Goal: Find specific page/section: Locate a particular part of the current website

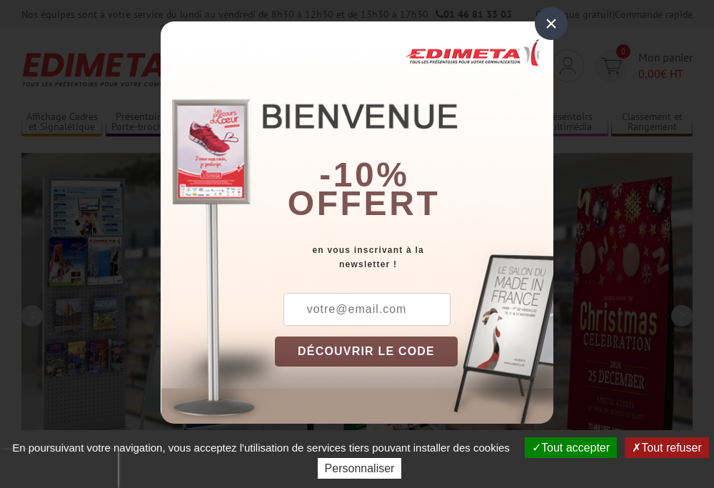
click at [564, 447] on button "Tout accepter" at bounding box center [571, 447] width 92 height 21
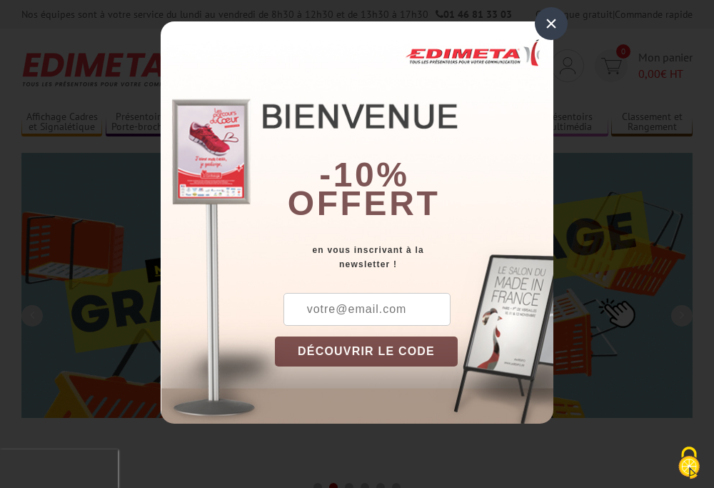
click at [551, 24] on div "×" at bounding box center [551, 23] width 33 height 33
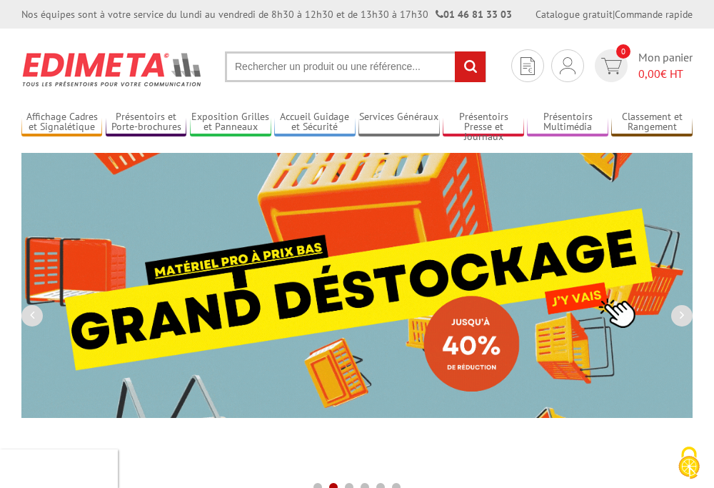
click at [0, 0] on div "Nos équipes sont à votre service du lundi au vendredi de 8h30 à 12h30 et de 13h…" at bounding box center [357, 14] width 714 height 29
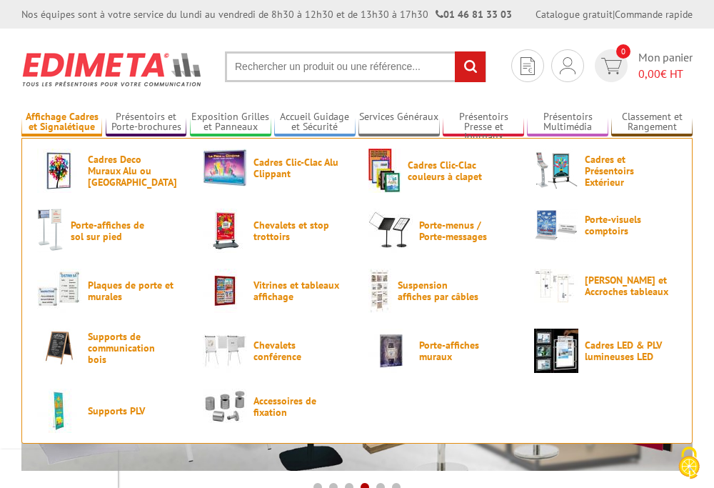
click at [61, 122] on link "Affichage Cadres et Signalétique" at bounding box center [61, 123] width 81 height 24
